Goal: Check status: Check status

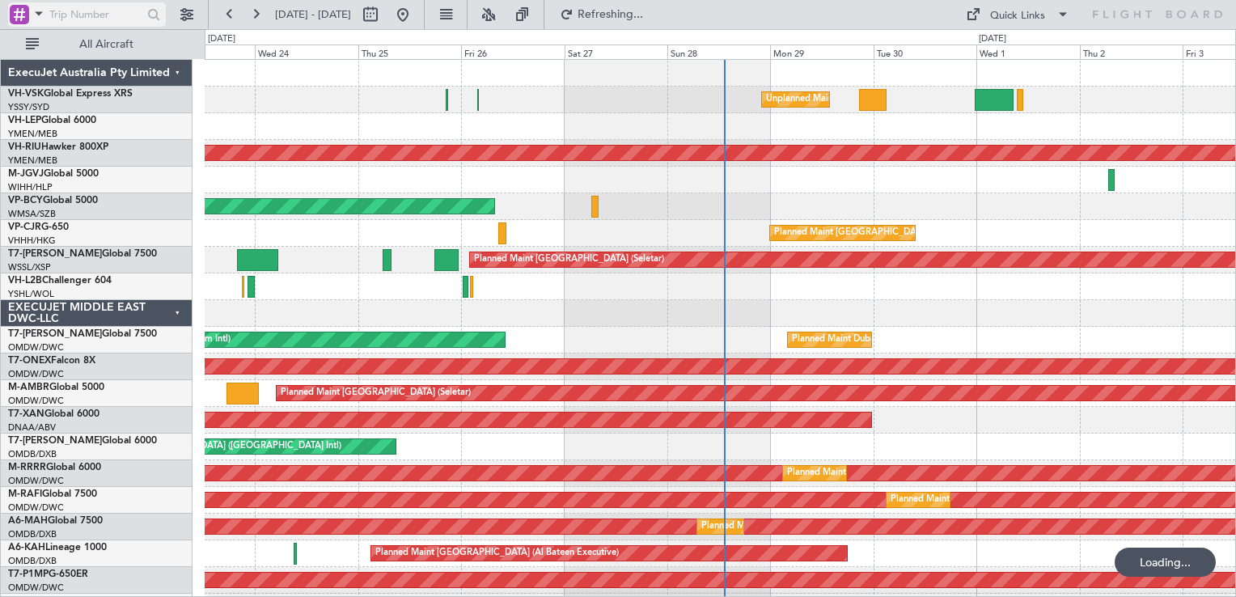
click at [22, 11] on div at bounding box center [19, 14] width 19 height 19
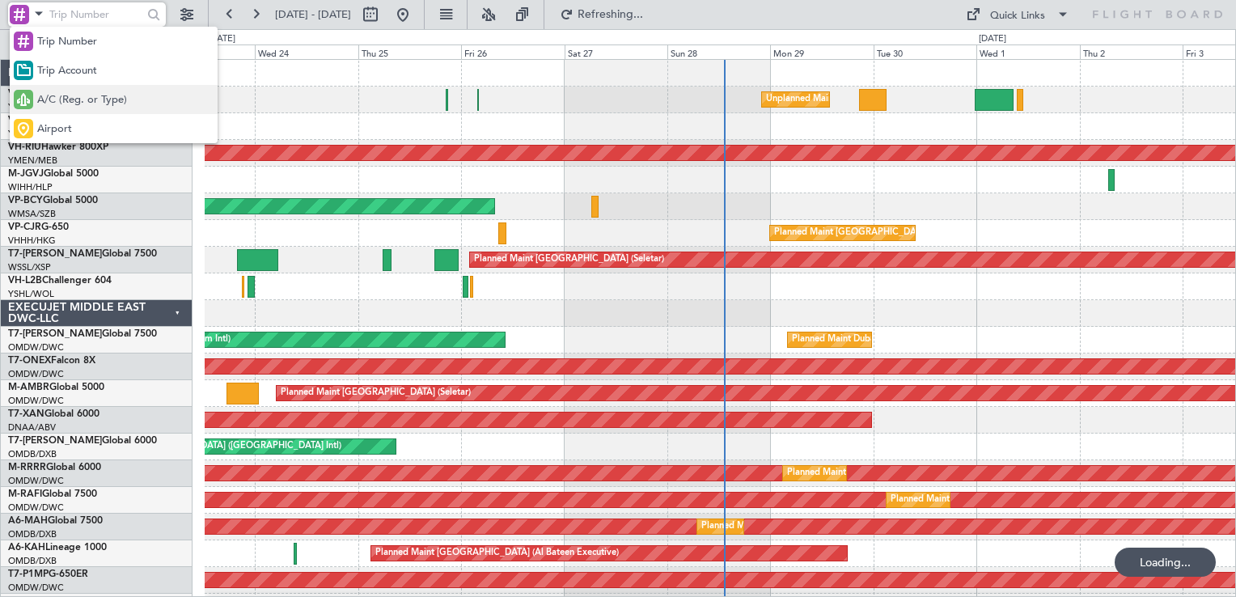
click at [73, 95] on span "A/C (Reg. or Type)" at bounding box center [82, 100] width 90 height 16
click at [78, 15] on input "text" at bounding box center [95, 14] width 93 height 24
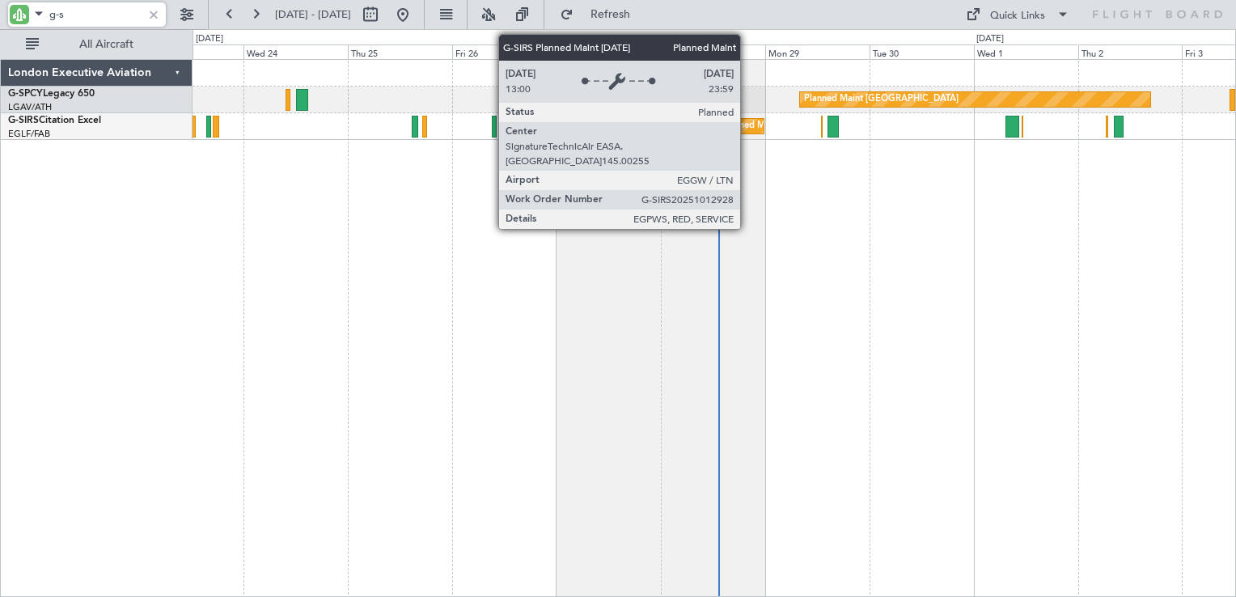
click at [747, 129] on div "Planned Maint [GEOGRAPHIC_DATA] ([GEOGRAPHIC_DATA])" at bounding box center [848, 126] width 255 height 24
type input "g-s"
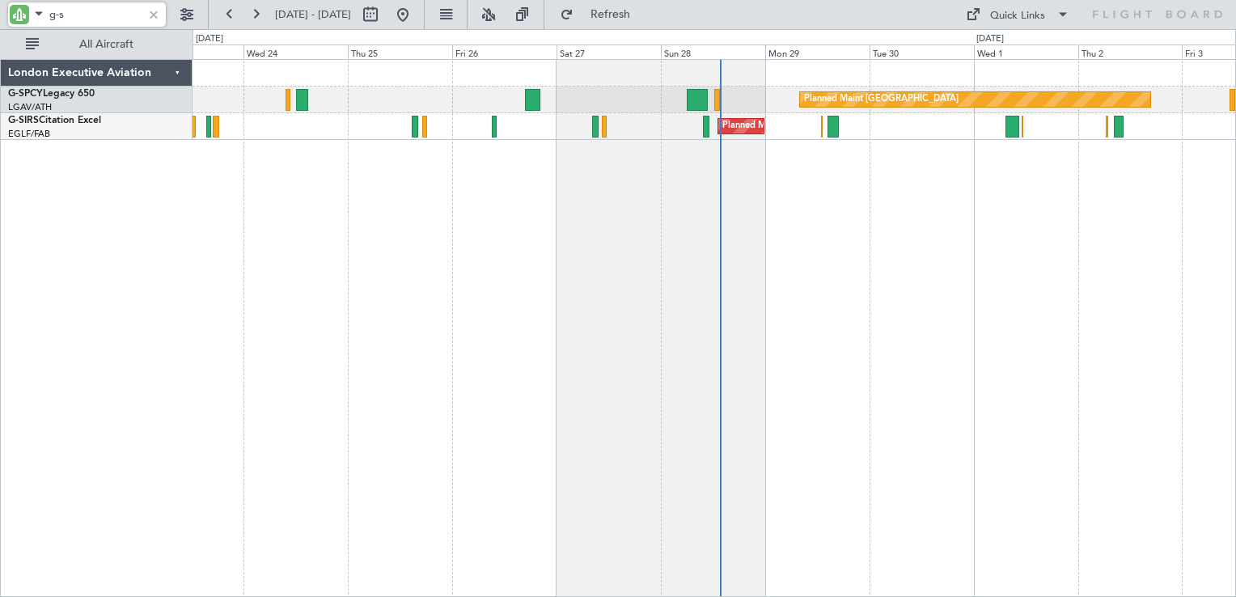
click at [155, 15] on div at bounding box center [154, 15] width 18 height 18
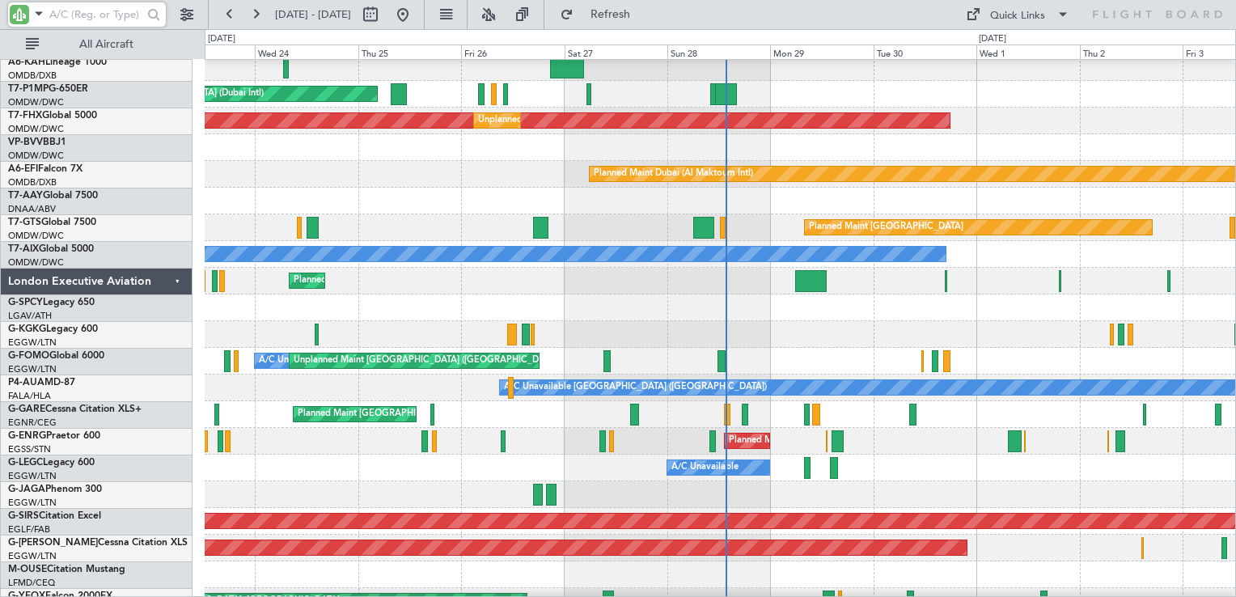
scroll to position [566, 0]
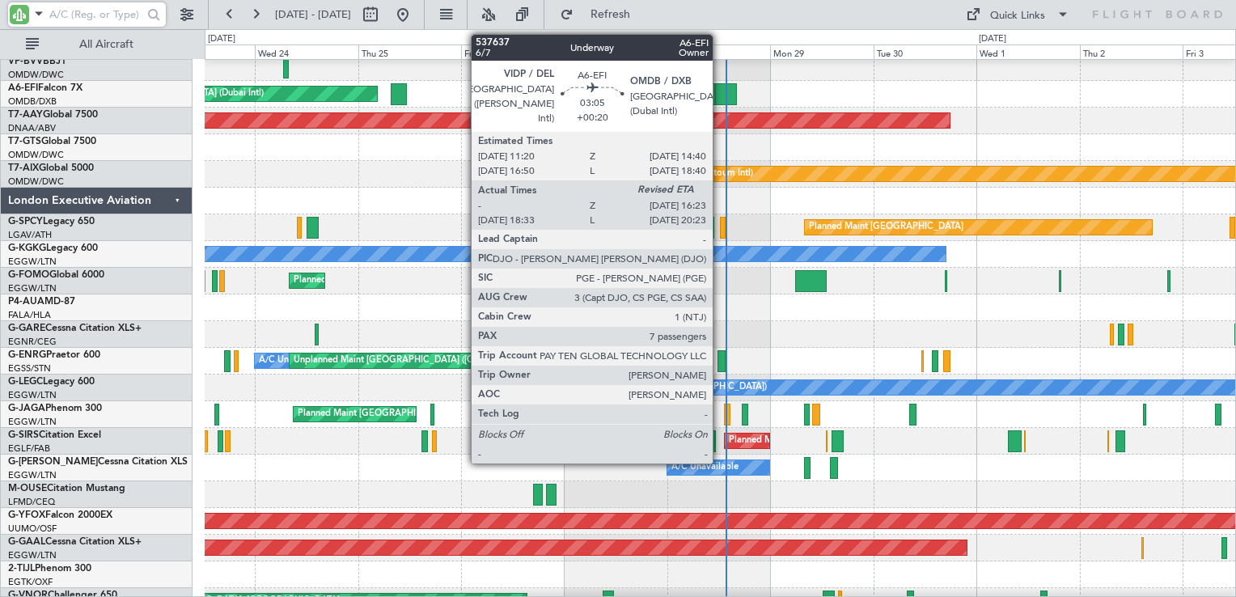
click at [720, 101] on div at bounding box center [726, 94] width 22 height 22
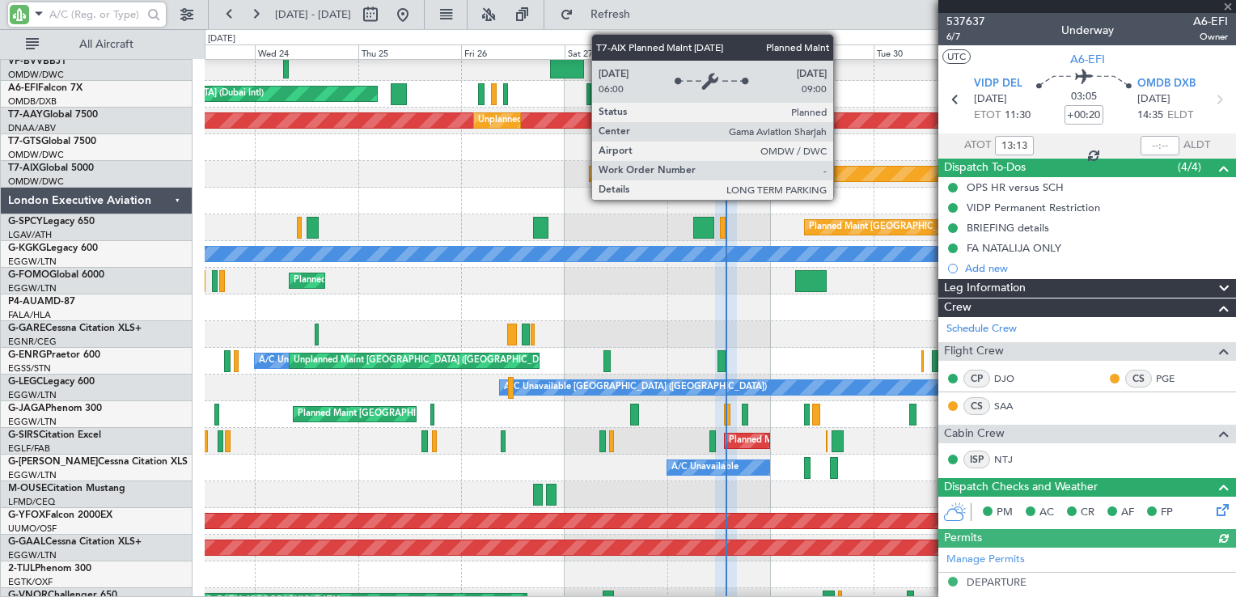
type input "[PERSON_NAME] (ANI)"
type input "7354"
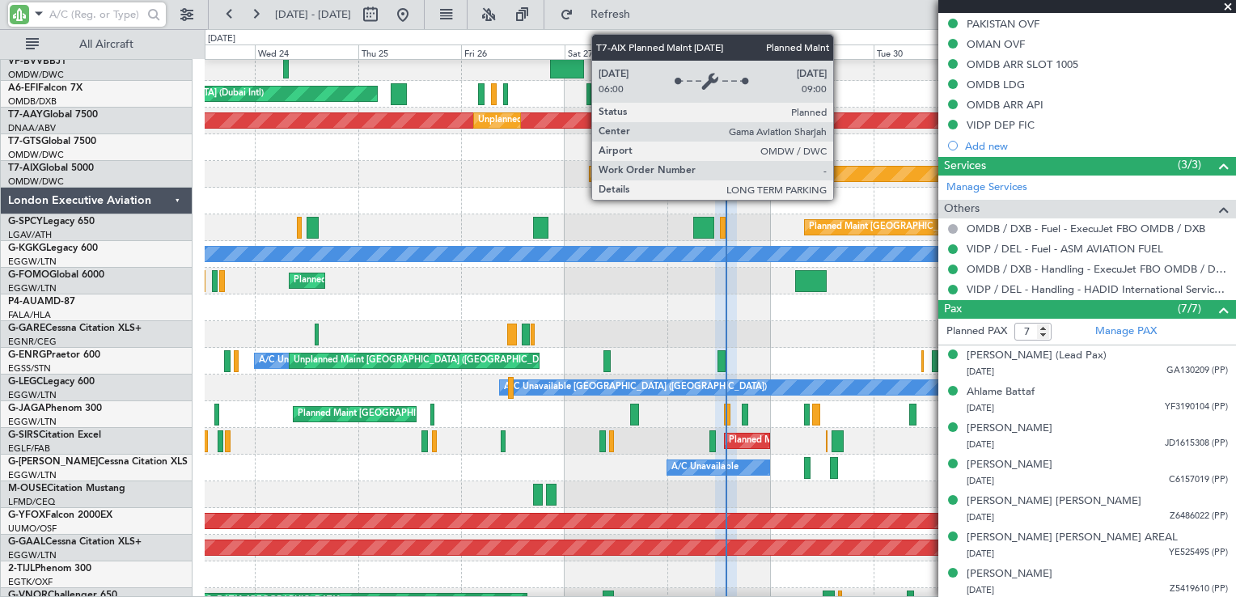
click at [1230, 2] on span at bounding box center [1227, 7] width 16 height 15
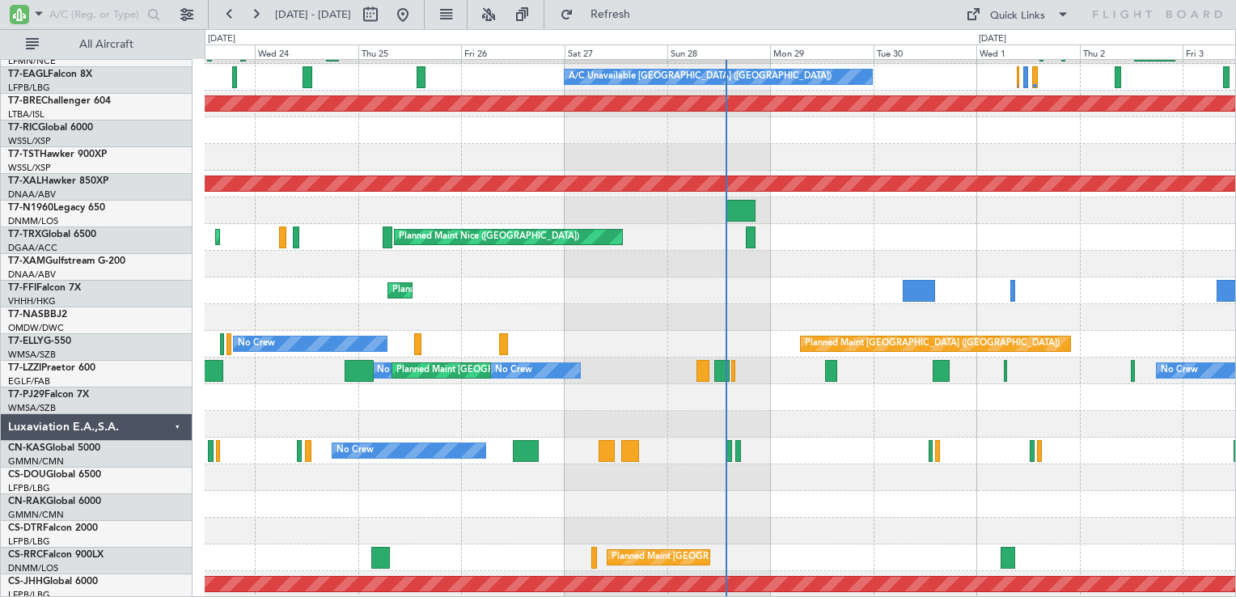
scroll to position [2238, 0]
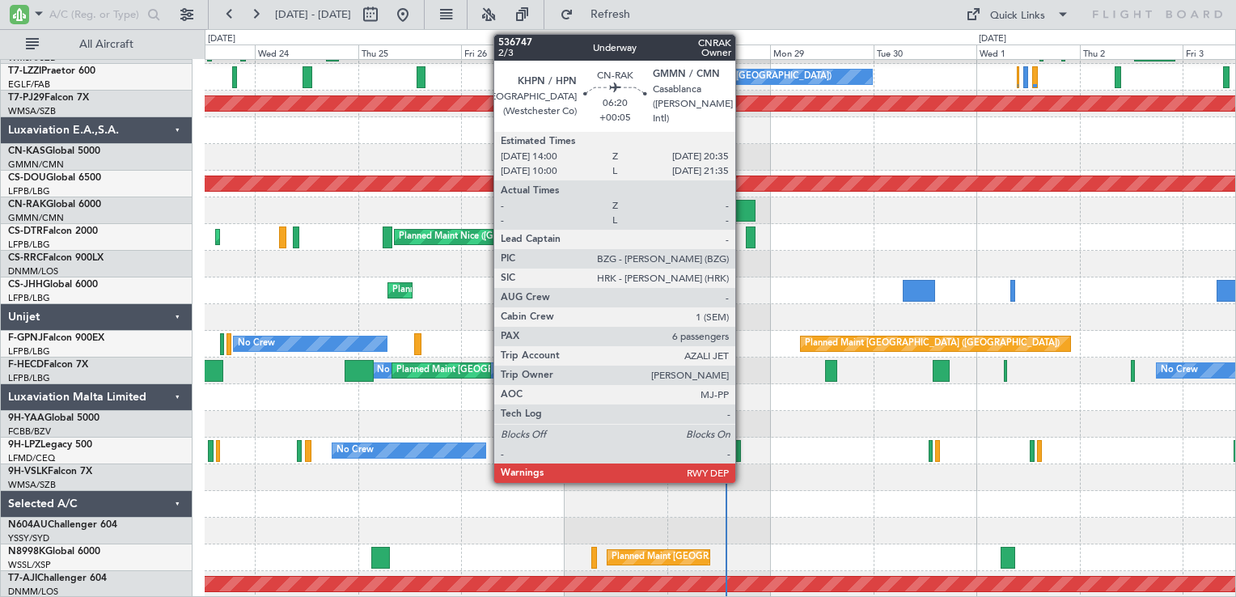
click at [742, 213] on div at bounding box center [740, 211] width 28 height 22
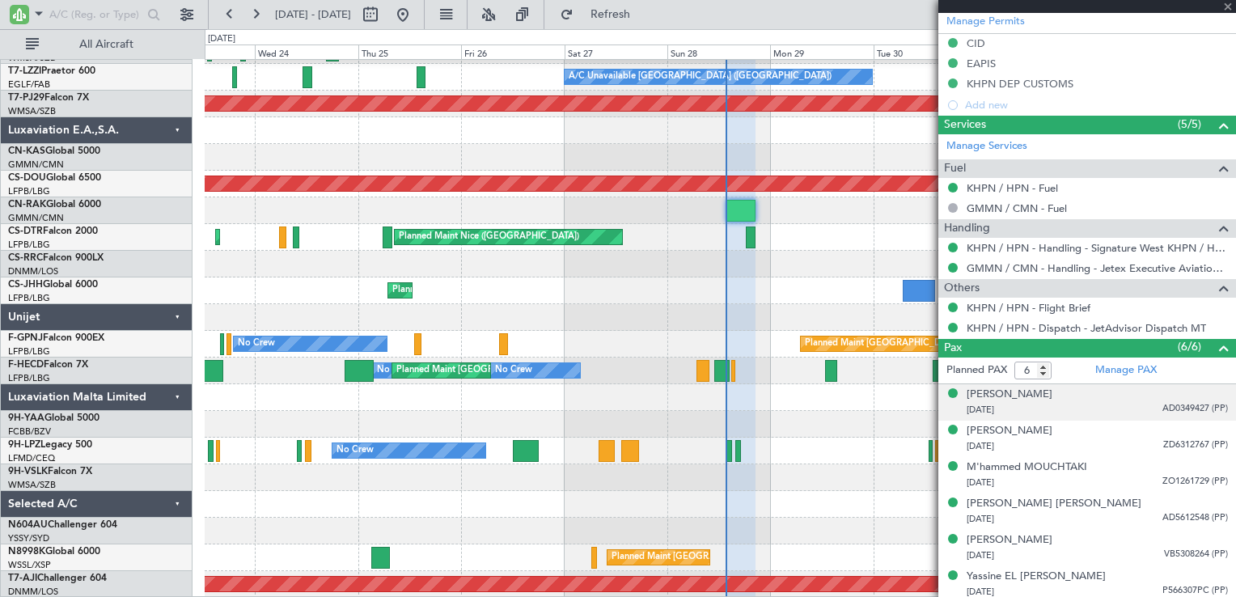
scroll to position [495, 0]
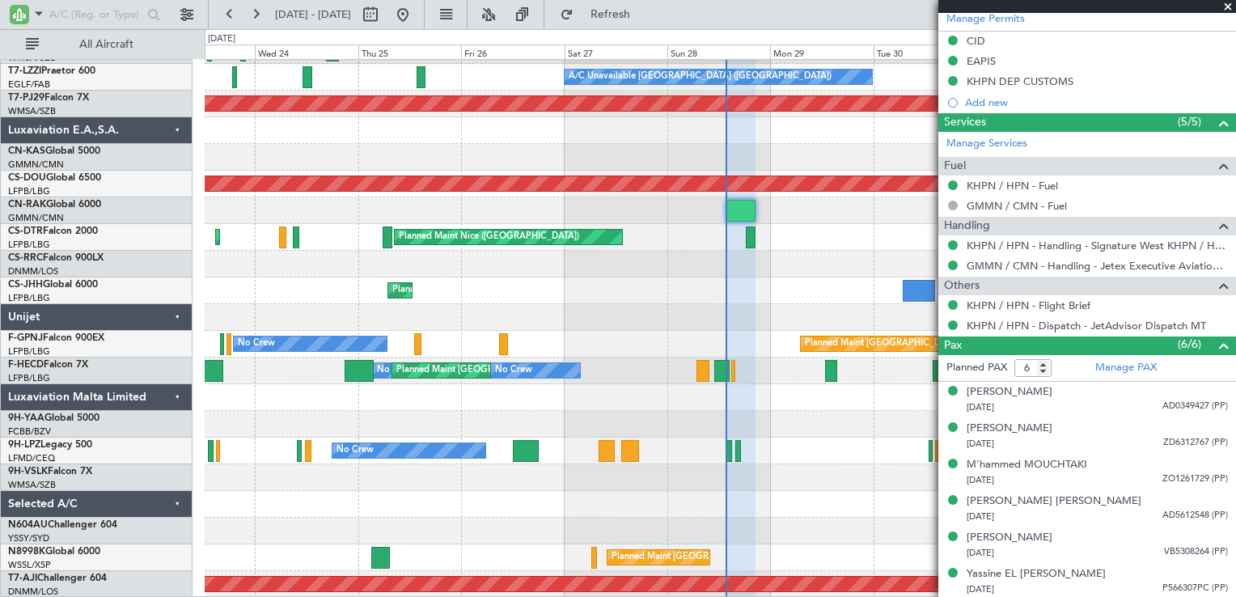
click at [1229, 9] on span at bounding box center [1227, 7] width 16 height 15
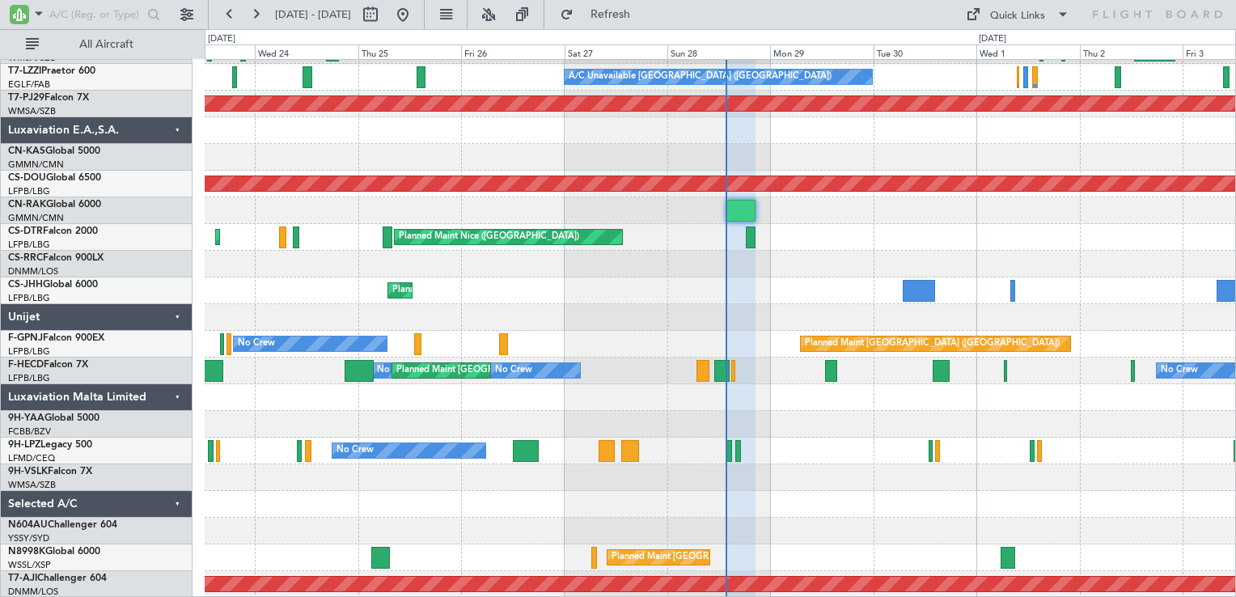
type input "0"
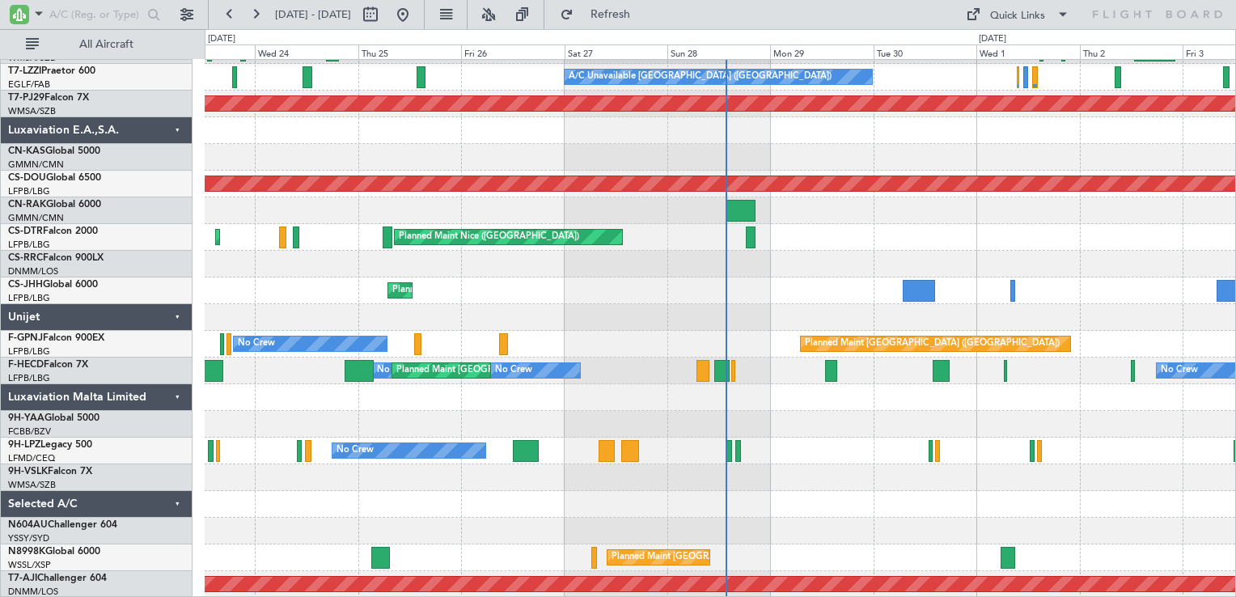
scroll to position [0, 0]
